Goal: Information Seeking & Learning: Learn about a topic

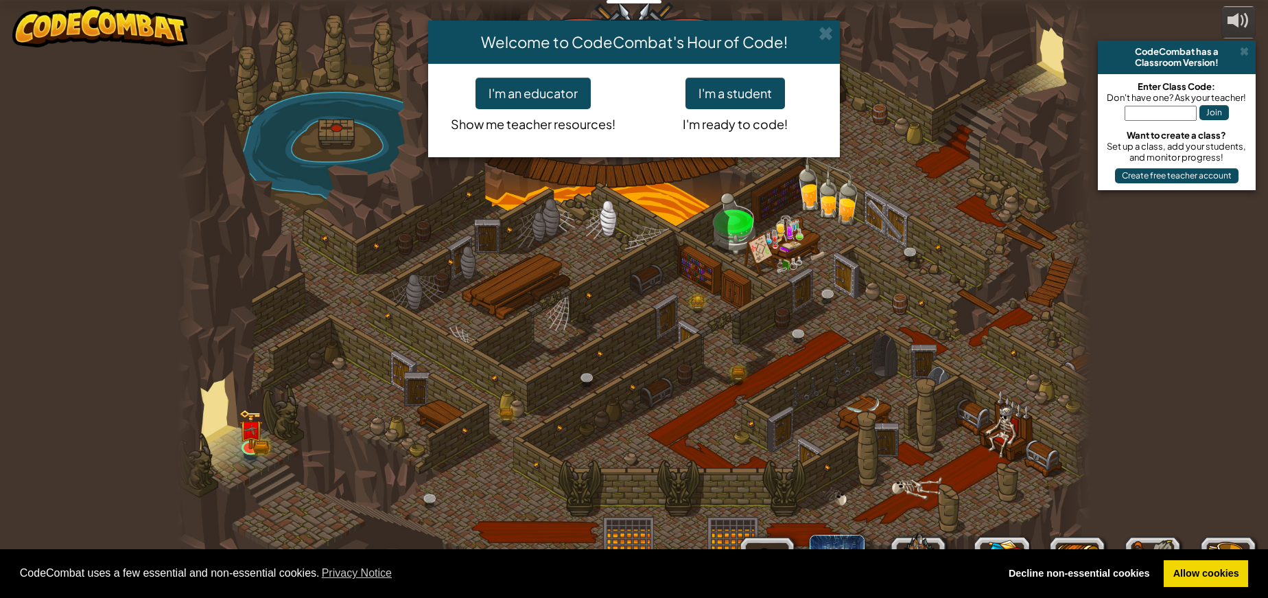
click at [716, 114] on p "I'm ready to code!" at bounding box center [735, 121] width 182 height 25
click at [714, 87] on button "I'm a student" at bounding box center [736, 94] width 100 height 32
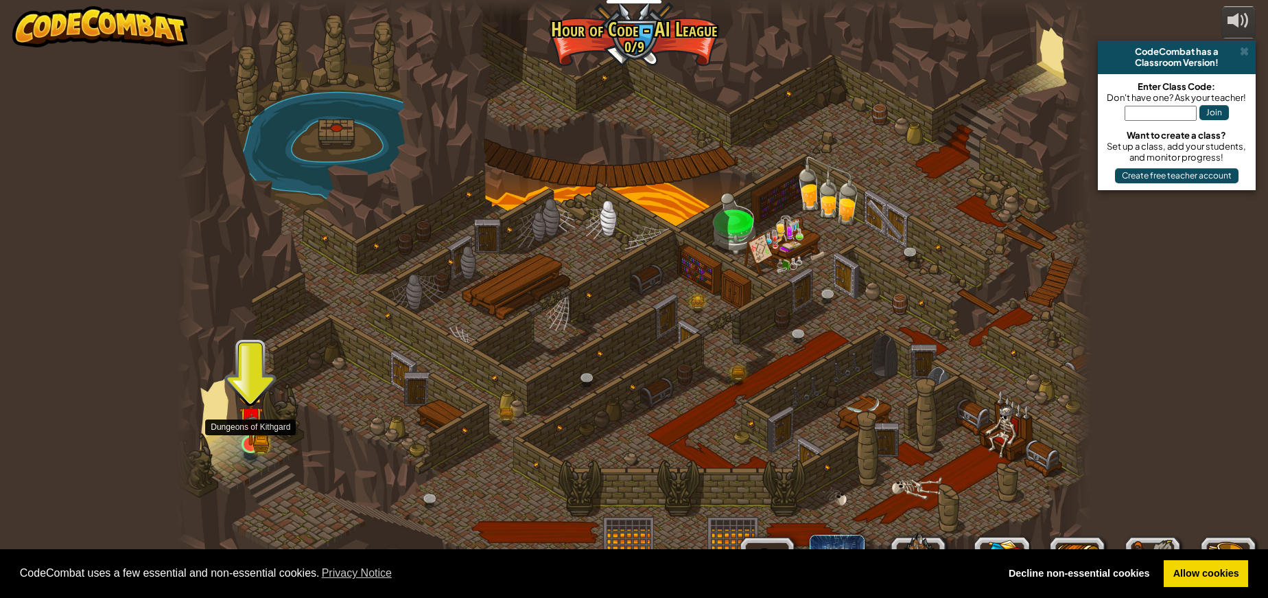
click at [262, 429] on img at bounding box center [251, 419] width 24 height 53
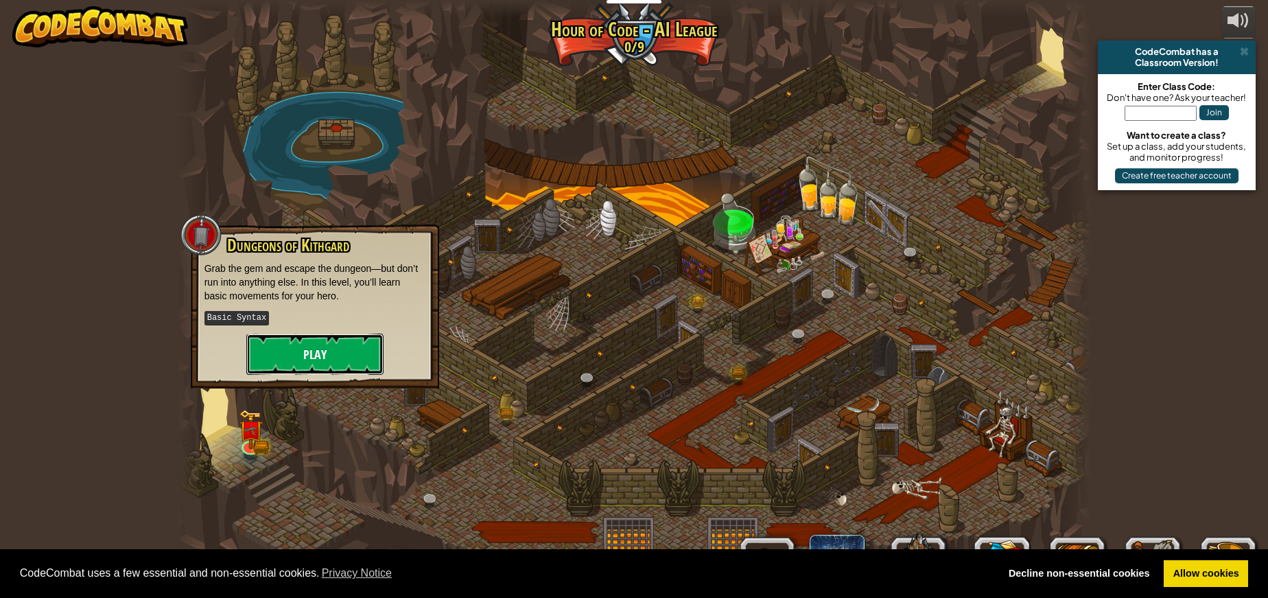
click at [323, 360] on button "Play" at bounding box center [314, 354] width 137 height 41
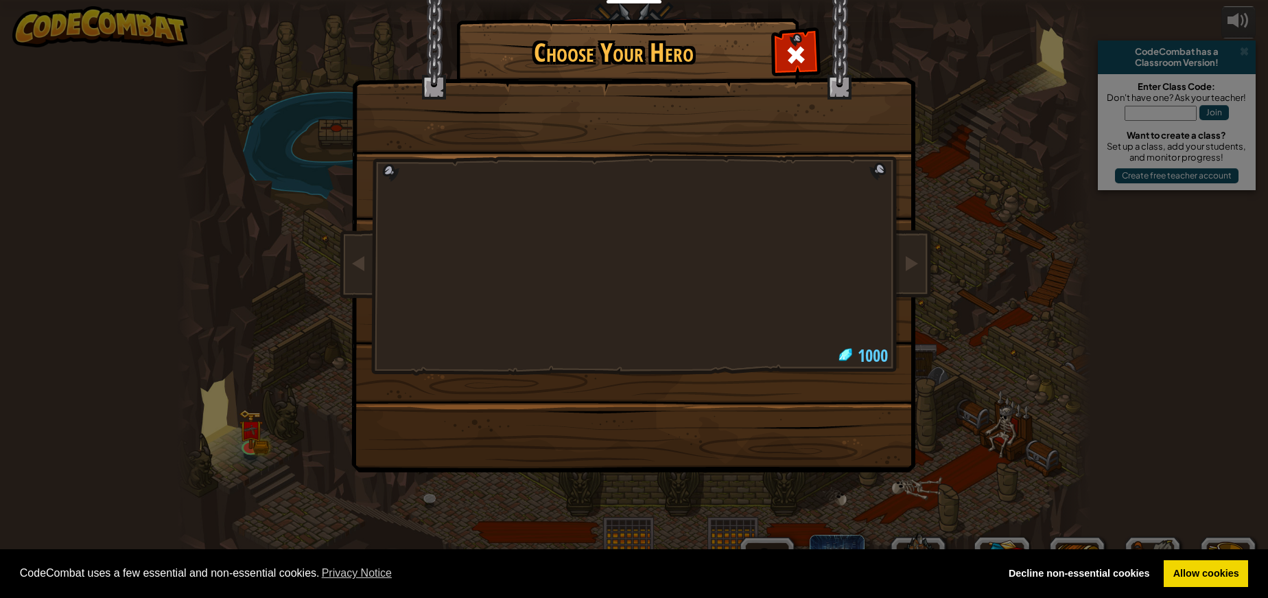
click at [873, 350] on div at bounding box center [634, 216] width 515 height 299
